Goal: Information Seeking & Learning: Learn about a topic

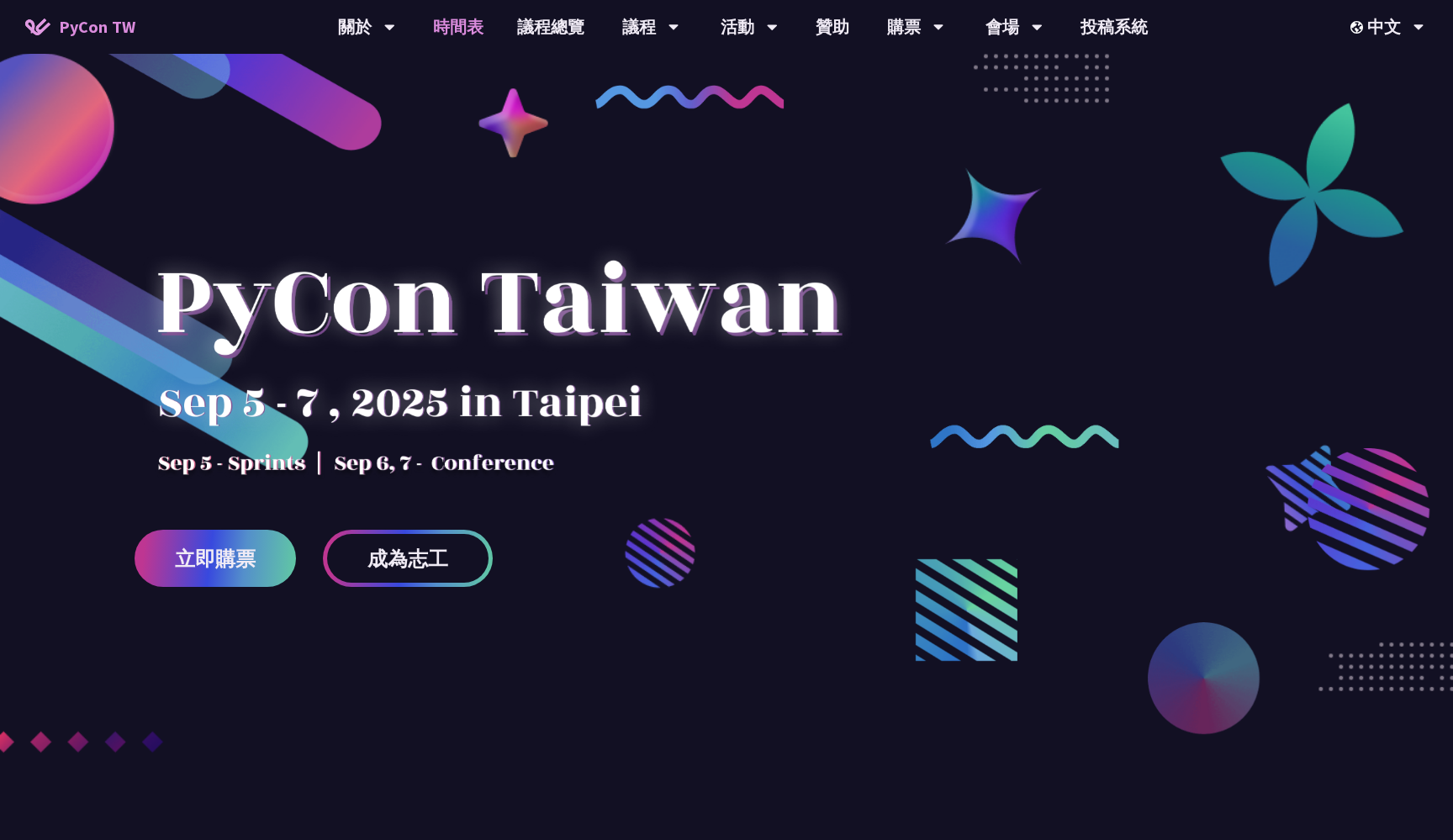
click at [461, 27] on link "時間表" at bounding box center [458, 27] width 84 height 54
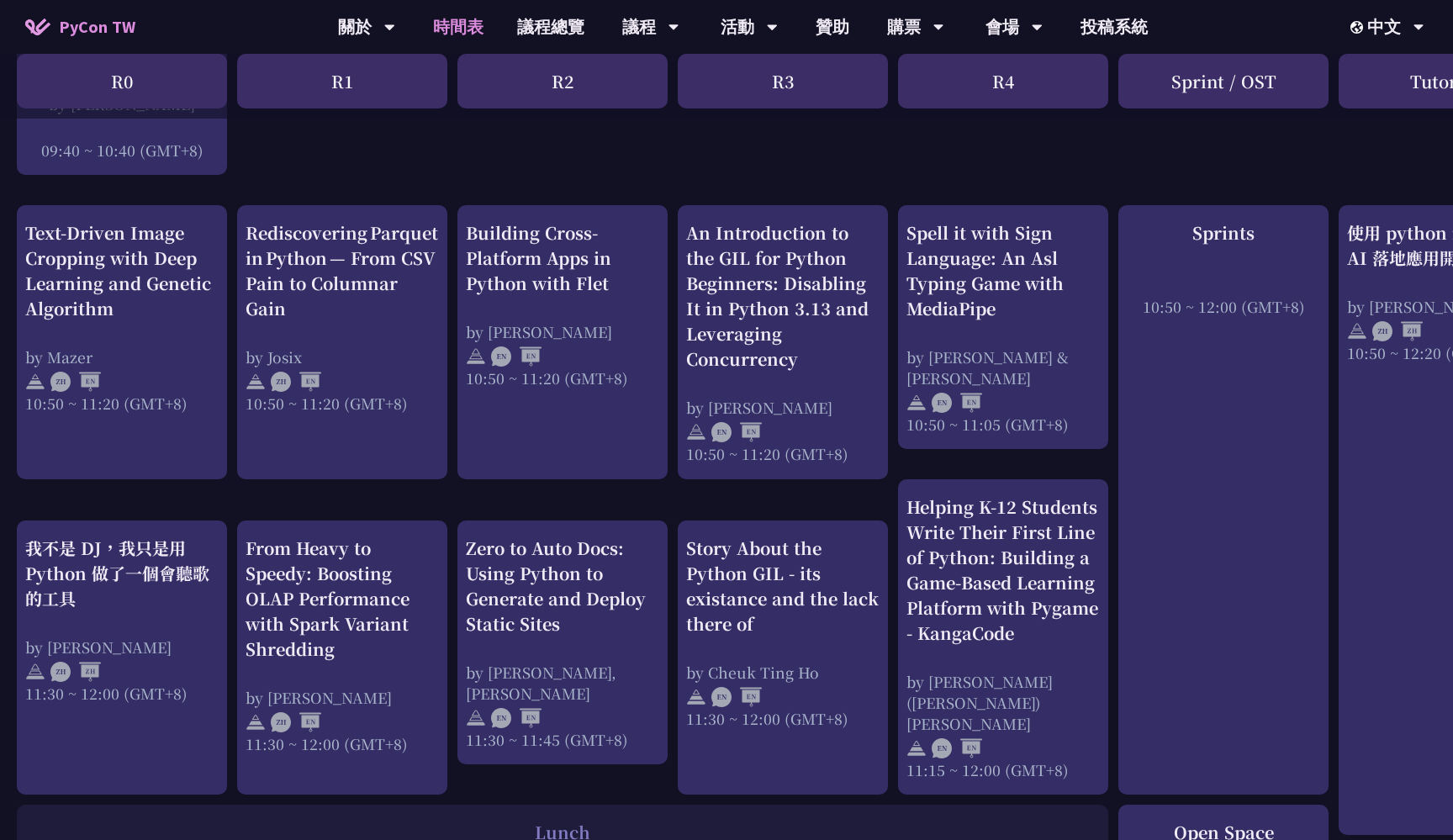
scroll to position [624, 0]
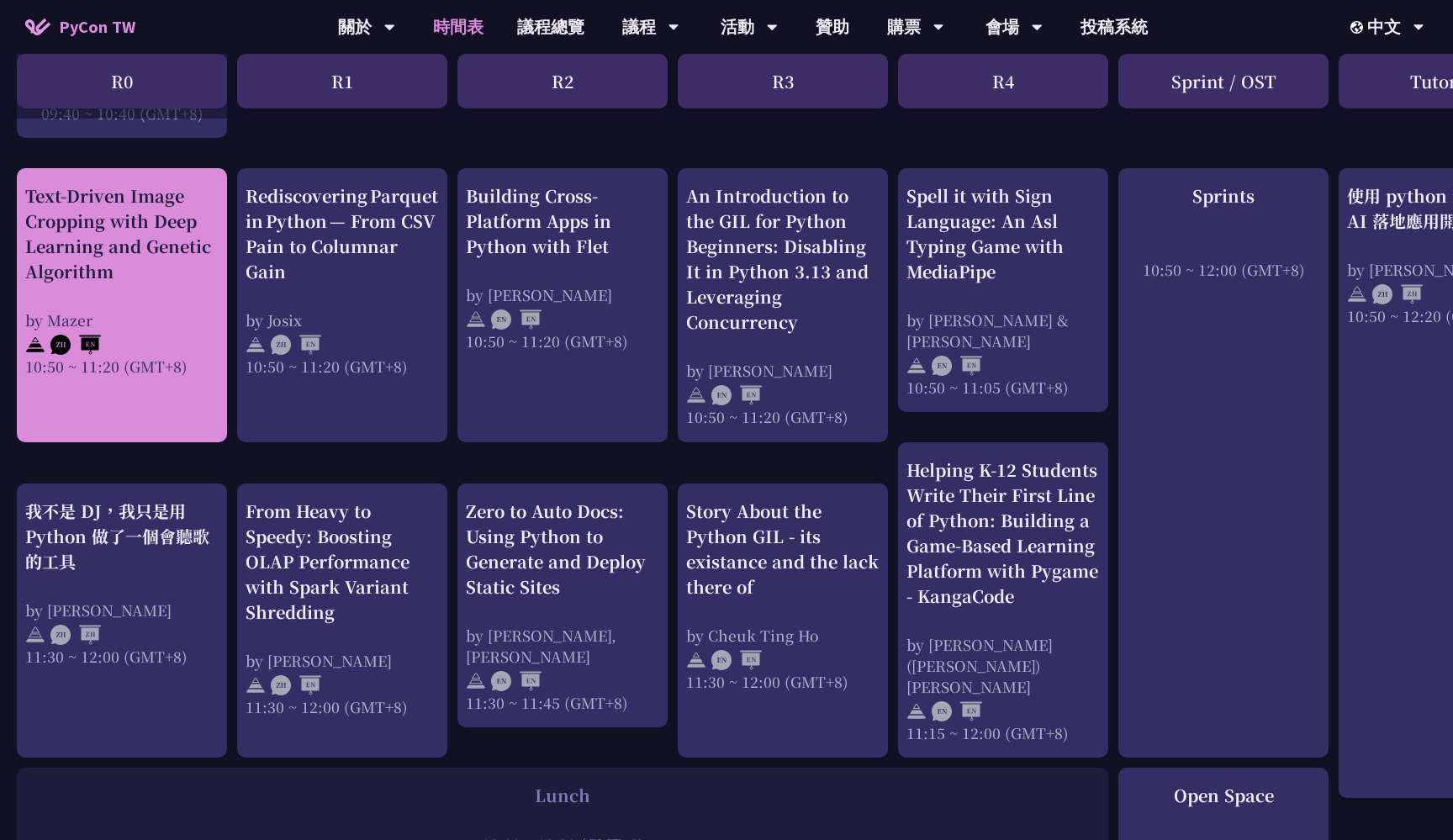
click at [150, 324] on div "by Mazer" at bounding box center [121, 319] width 193 height 21
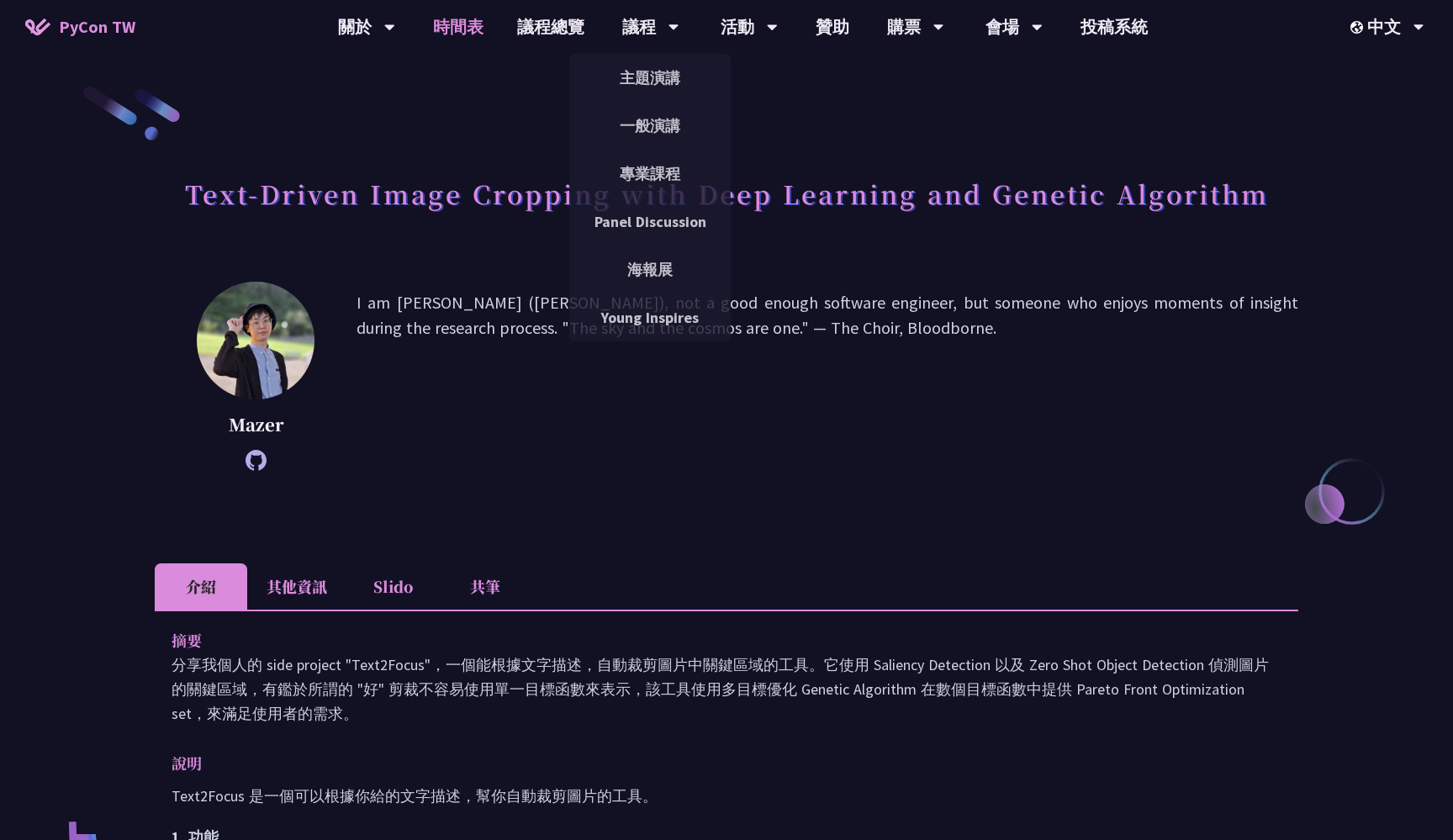
click at [465, 30] on link "時間表" at bounding box center [458, 27] width 84 height 54
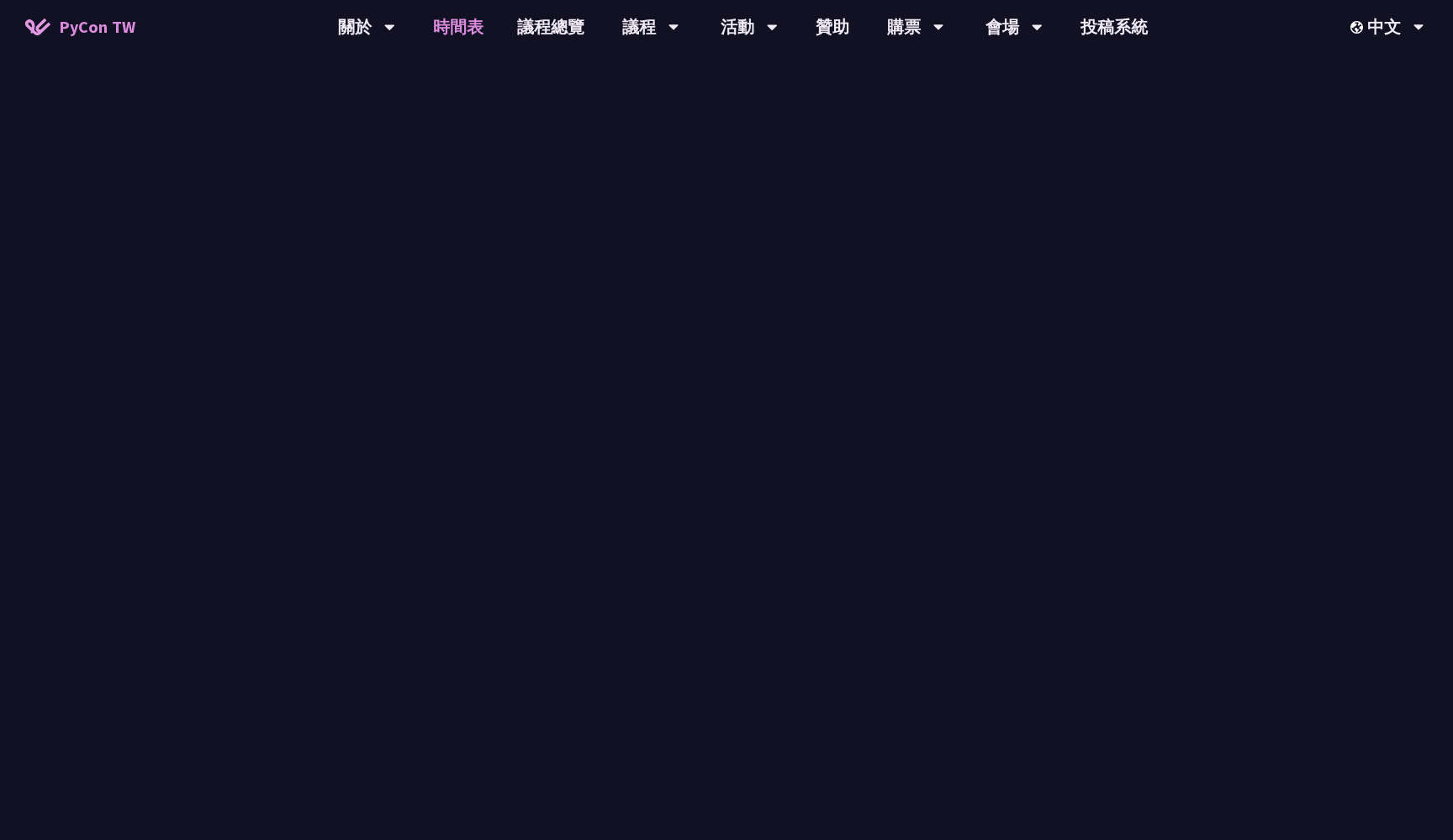
scroll to position [624, 0]
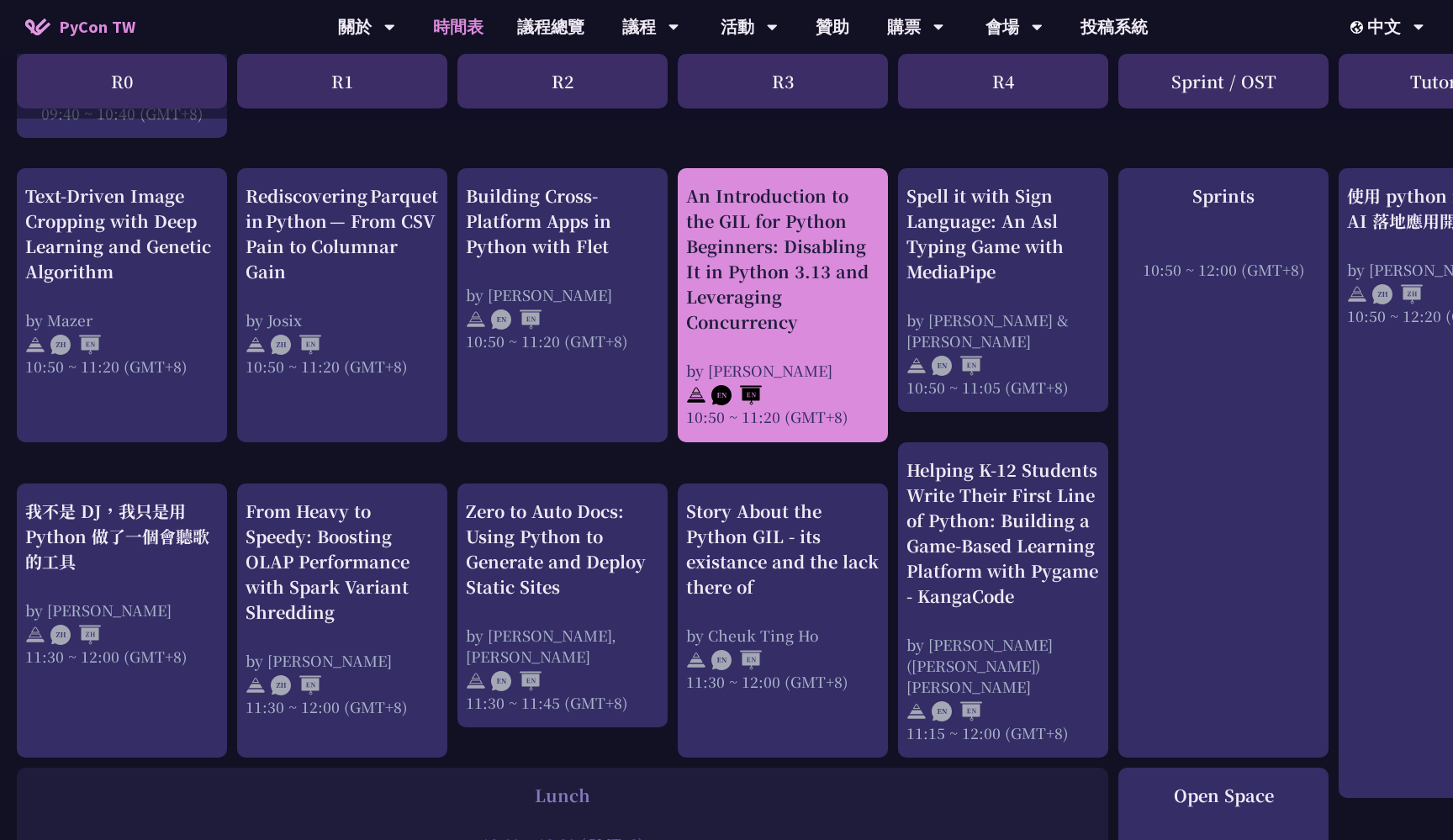
click at [767, 244] on div "An Introduction to the GIL for Python Beginners: Disabling It in Python 3.13 an…" at bounding box center [782, 259] width 193 height 151
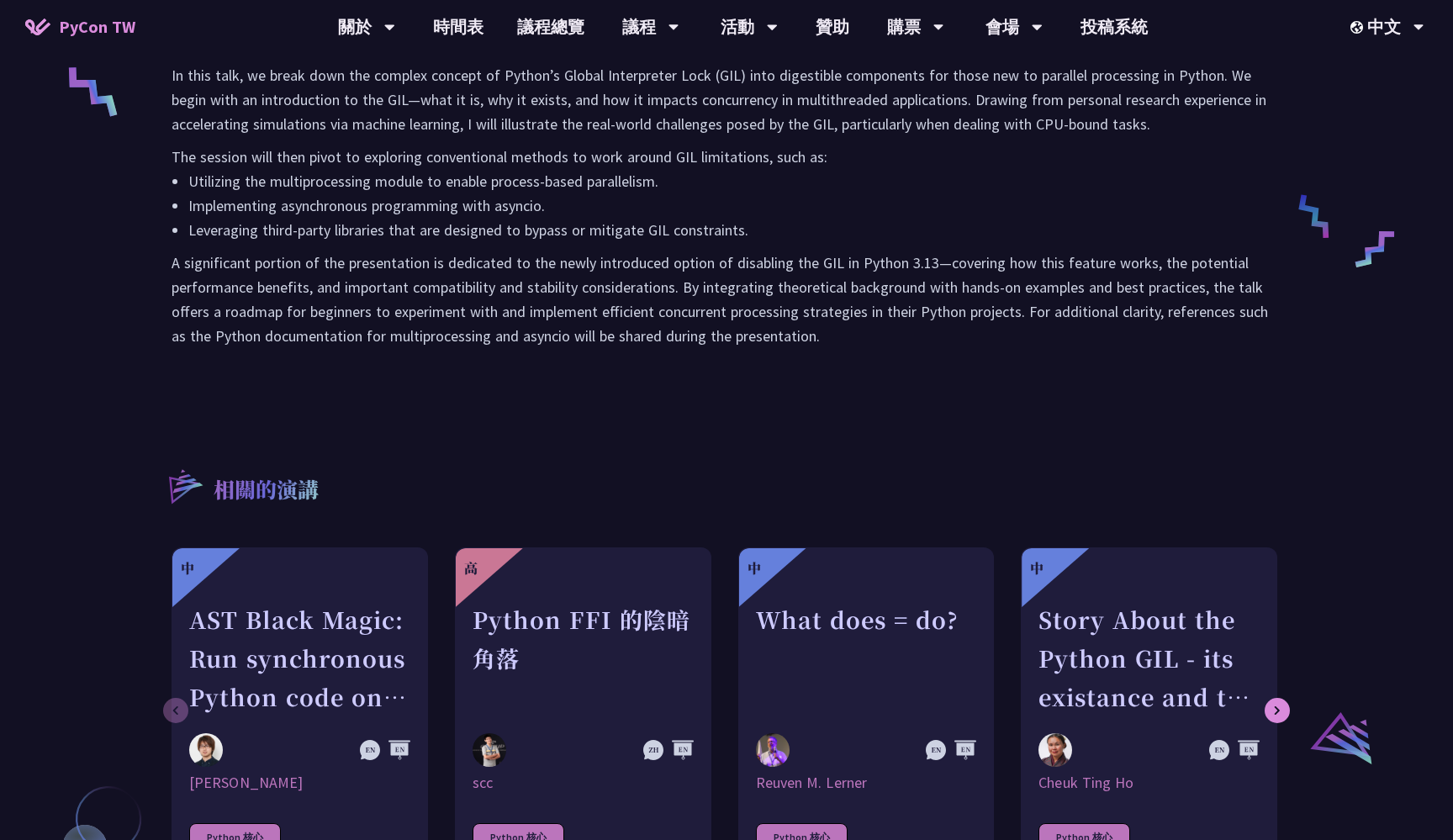
scroll to position [754, 0]
